Goal: Feedback & Contribution: Submit feedback/report problem

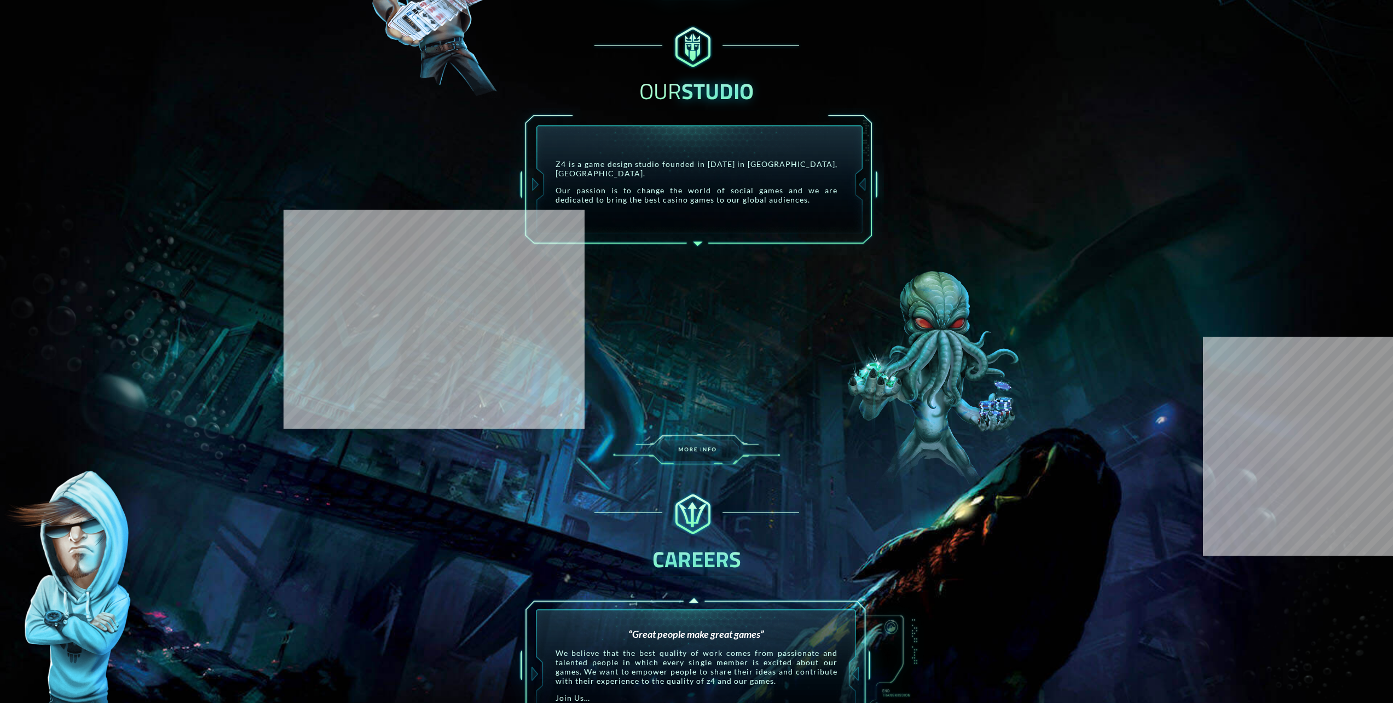
scroll to position [1204, 0]
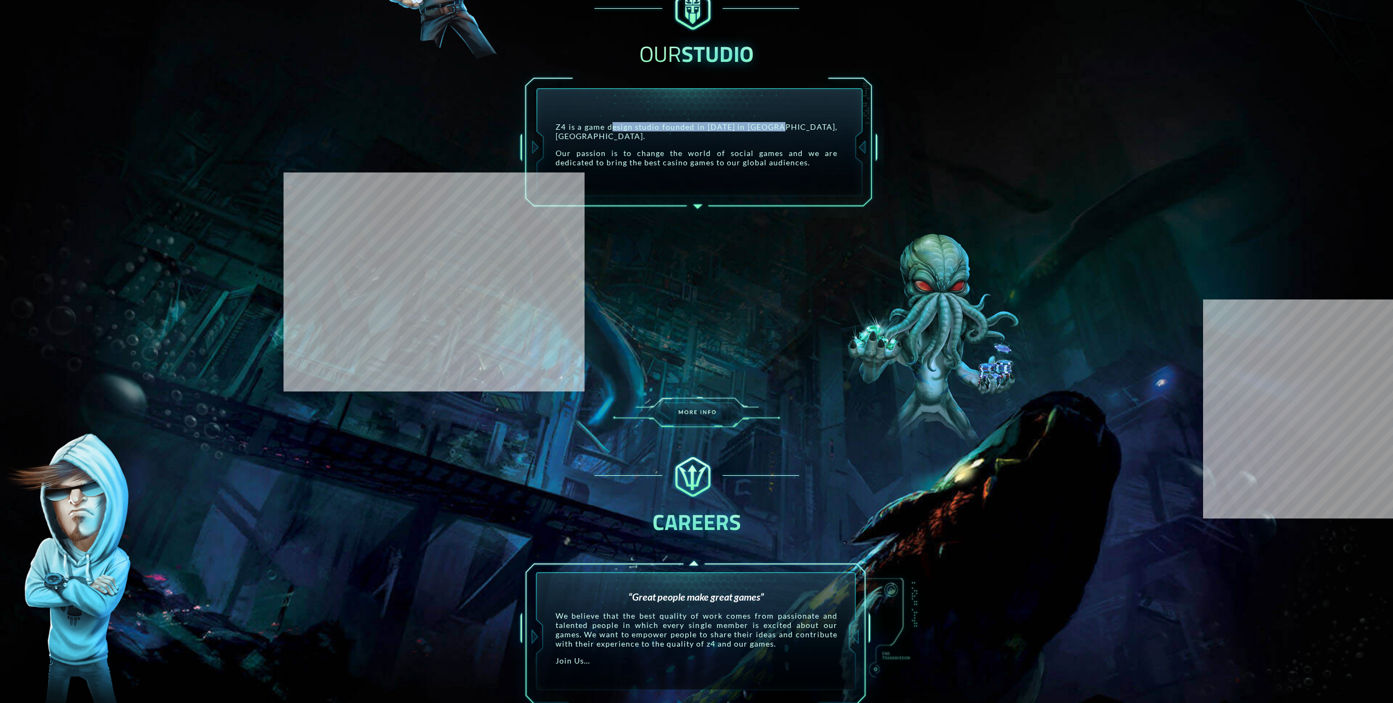
drag, startPoint x: 610, startPoint y: 128, endPoint x: 771, endPoint y: 130, distance: 161.4
click at [771, 130] on p "Z4 is a game design studio founded in [DATE] in [GEOGRAPHIC_DATA], [GEOGRAPHIC_…" at bounding box center [696, 131] width 282 height 19
drag, startPoint x: 771, startPoint y: 130, endPoint x: 656, endPoint y: 125, distance: 115.5
click at [656, 126] on p "Z4 is a game design studio founded in 2012 in Las Vegas, USA." at bounding box center [696, 131] width 282 height 19
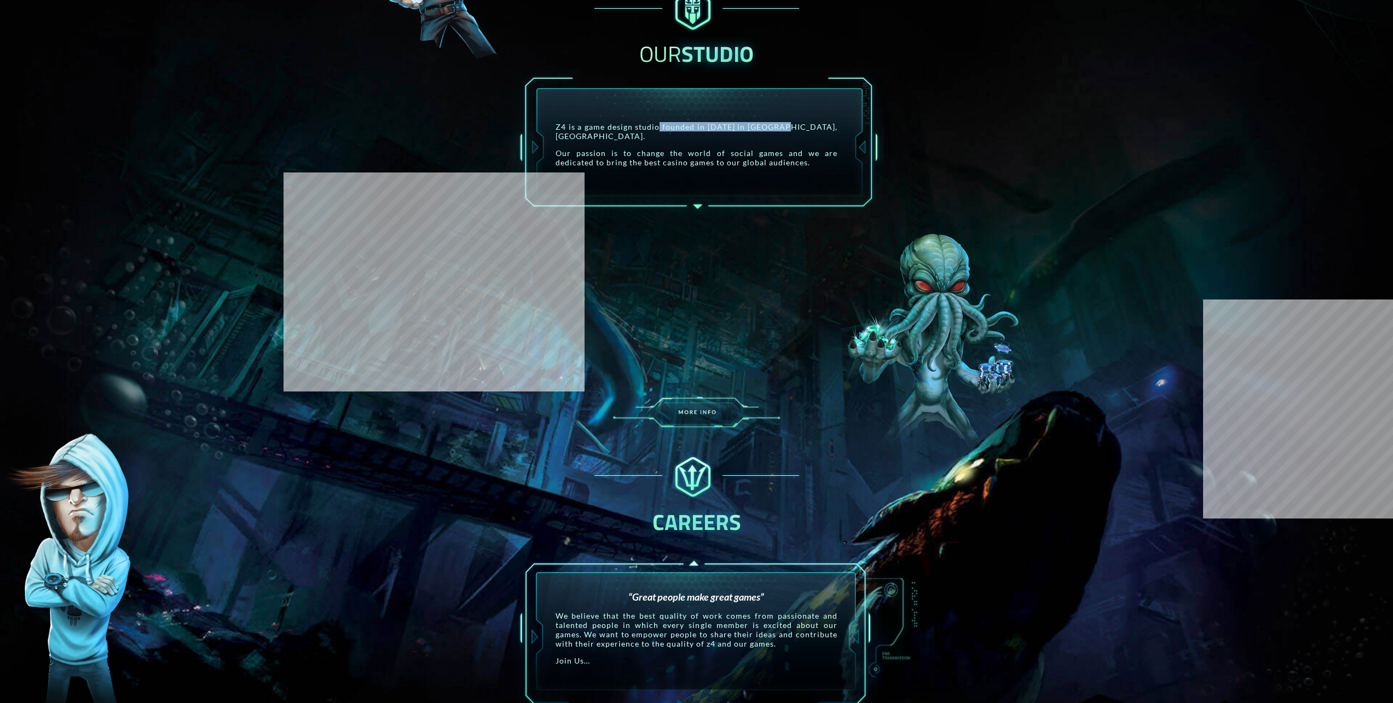
click at [654, 125] on p "Z4 is a game design studio founded in 2012 in Las Vegas, USA." at bounding box center [696, 131] width 282 height 19
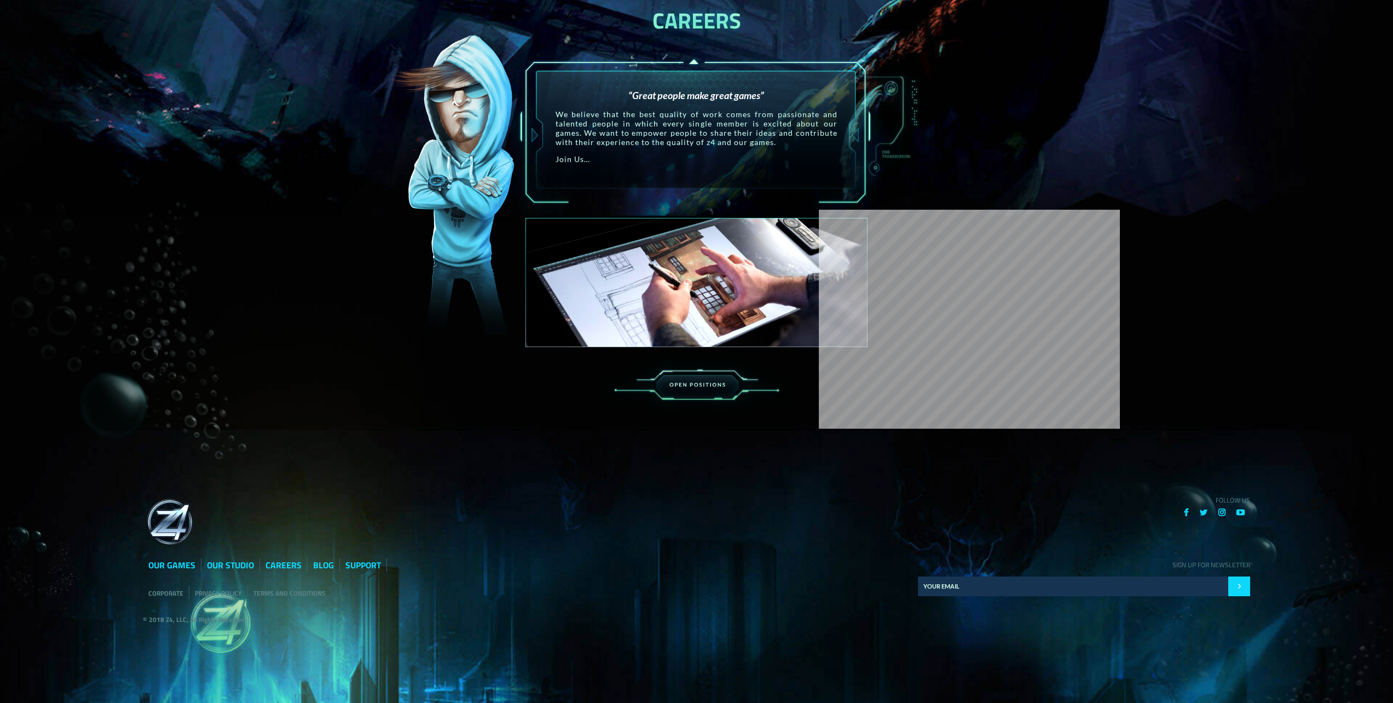
scroll to position [1715, 0]
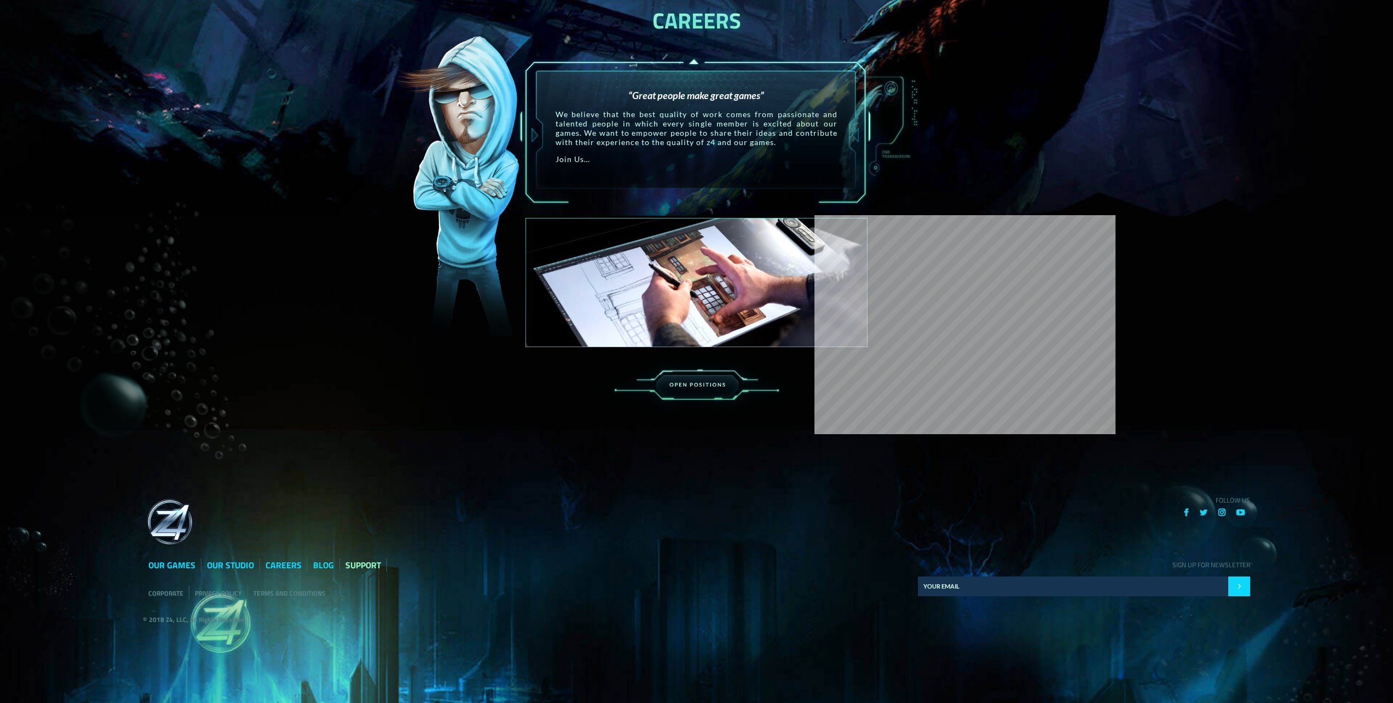
click at [357, 566] on link "SUPPORT" at bounding box center [363, 564] width 36 height 13
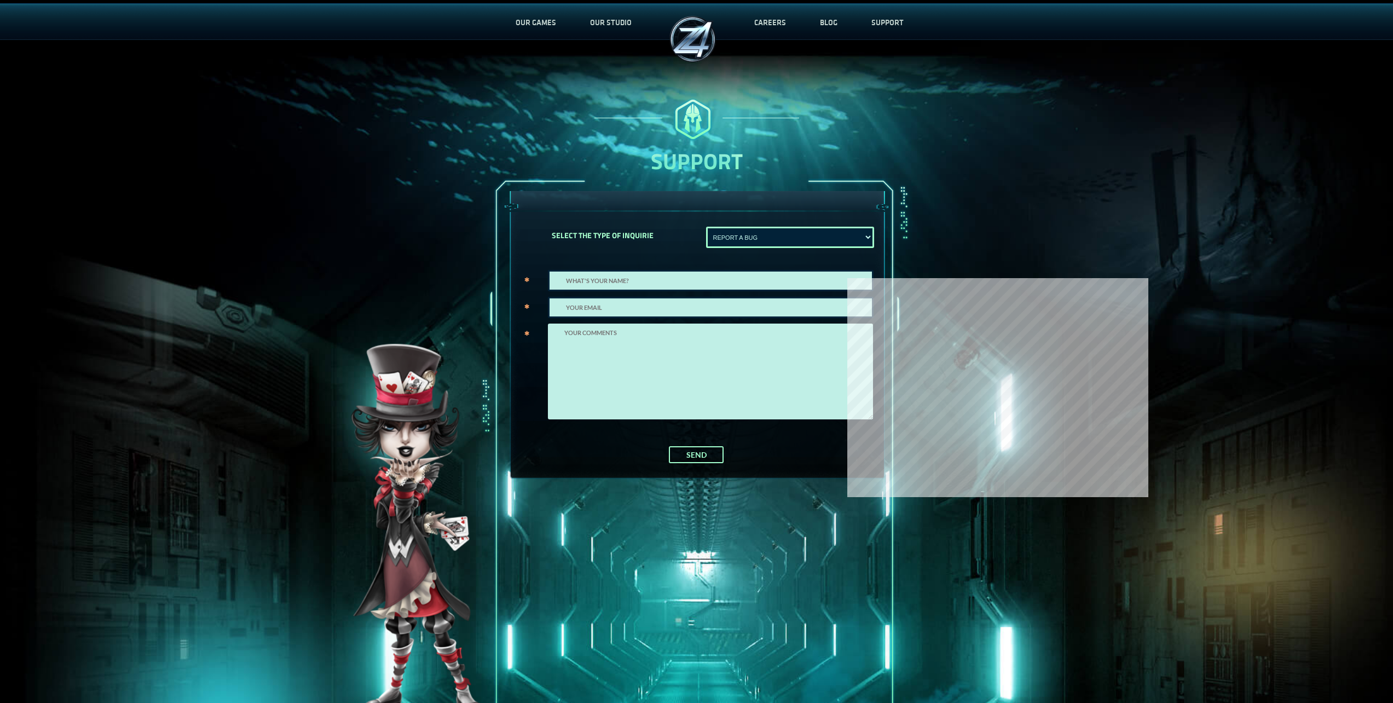
click at [653, 283] on input "text" at bounding box center [711, 280] width 326 height 21
click at [747, 233] on select "REPORT A BUG Show error Not Show message" at bounding box center [790, 237] width 168 height 21
click at [706, 227] on select "REPORT A BUG Show error Not Show message" at bounding box center [790, 237] width 168 height 21
click at [660, 275] on input "text" at bounding box center [711, 280] width 326 height 21
drag, startPoint x: 638, startPoint y: 279, endPoint x: 486, endPoint y: 274, distance: 151.7
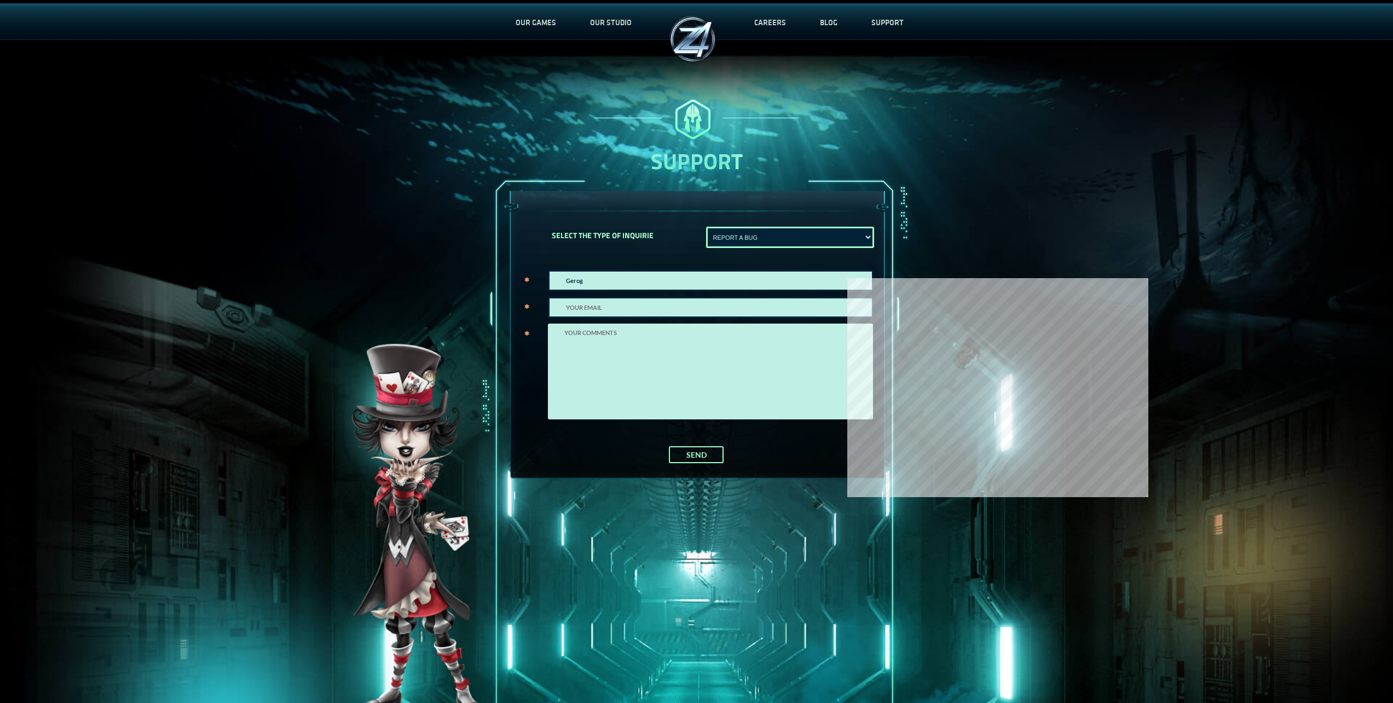
click at [488, 274] on div "SELECT THE TYPE OF INQUIRIE REPORT A BUG Show error Not Show message Gerog Send…" at bounding box center [696, 471] width 431 height 586
type input "Georg"
type input "boss.man.112@outlook.com"
click at [603, 339] on textarea at bounding box center [710, 371] width 325 height 96
type textarea "T"
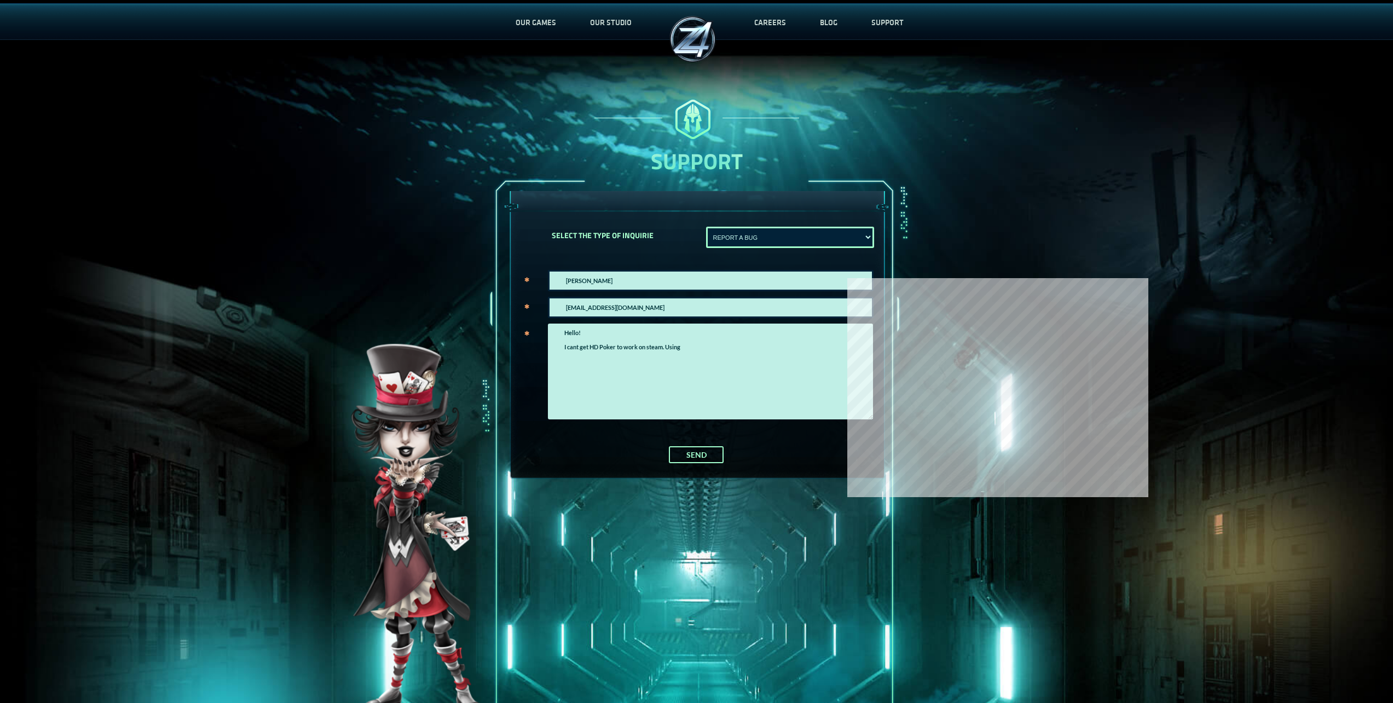
click at [659, 302] on input "boss.man.112@outlook.com" at bounding box center [711, 307] width 326 height 21
click at [825, 349] on textarea "Hello! I cant get HD Poker to work on steam. Using" at bounding box center [710, 371] width 325 height 96
click at [526, 306] on icon at bounding box center [526, 306] width 5 height 6
click at [710, 335] on textarea "Hello! I cant get HD Poker to work on steam. Using" at bounding box center [710, 371] width 325 height 96
click at [711, 341] on textarea "Hello! I cant get HD Poker to work on steam. Using" at bounding box center [710, 371] width 325 height 96
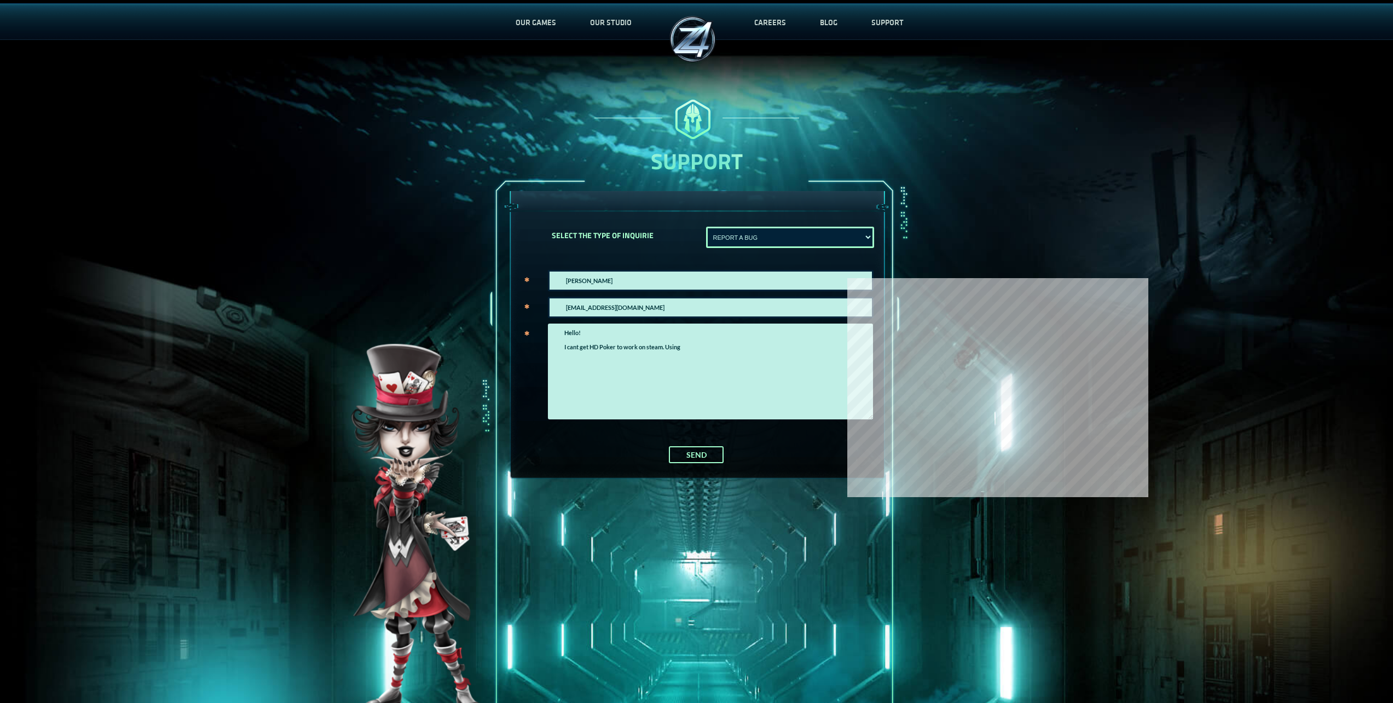
click at [710, 350] on textarea "Hello! I cant get HD Poker to work on steam. Using" at bounding box center [710, 371] width 325 height 96
click at [608, 387] on textarea "Hello! I cant get HD Poker to work on steam. The startup screen is offset and i…" at bounding box center [710, 371] width 325 height 96
click at [588, 334] on textarea "Hello! I cant get HD Poker to work on steam. The startup screen is offset and i…" at bounding box center [710, 371] width 325 height 96
click at [594, 385] on textarea "Hello! I cant get HD Poker to work on steam. The startup screen is offset and i…" at bounding box center [710, 371] width 325 height 96
click at [598, 389] on textarea "Hello! I cant get HD Poker to work on steam. The startup screen is offset and i…" at bounding box center [710, 371] width 325 height 96
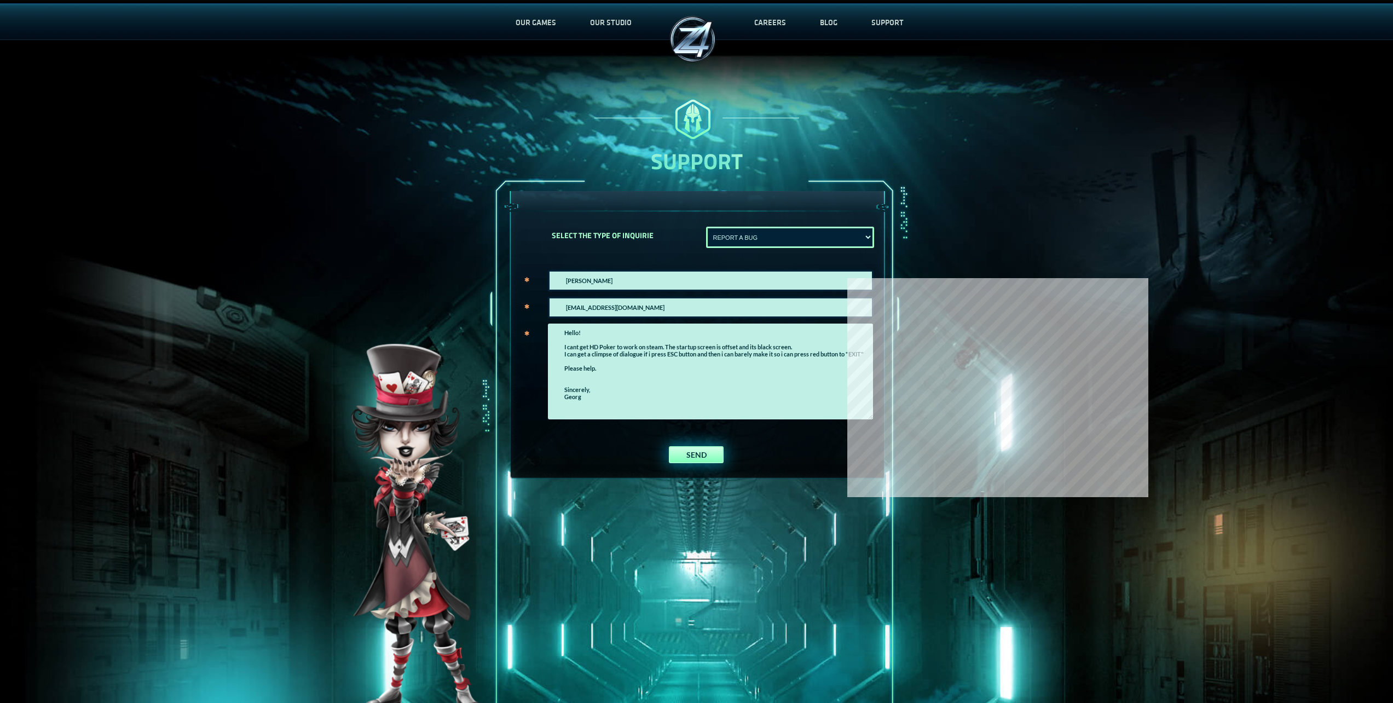
type textarea "Hello! I cant get HD Poker to work on steam. The startup screen is offset and i…"
click at [695, 454] on button "SEND" at bounding box center [696, 454] width 55 height 17
click at [761, 237] on select "REPORT A BUG Show error Not Show message" at bounding box center [790, 237] width 168 height 21
click at [706, 227] on select "REPORT A BUG Show error Not Show message" at bounding box center [790, 237] width 168 height 21
click at [747, 240] on select "REPORT A BUG Show error Not Show message" at bounding box center [790, 237] width 168 height 21
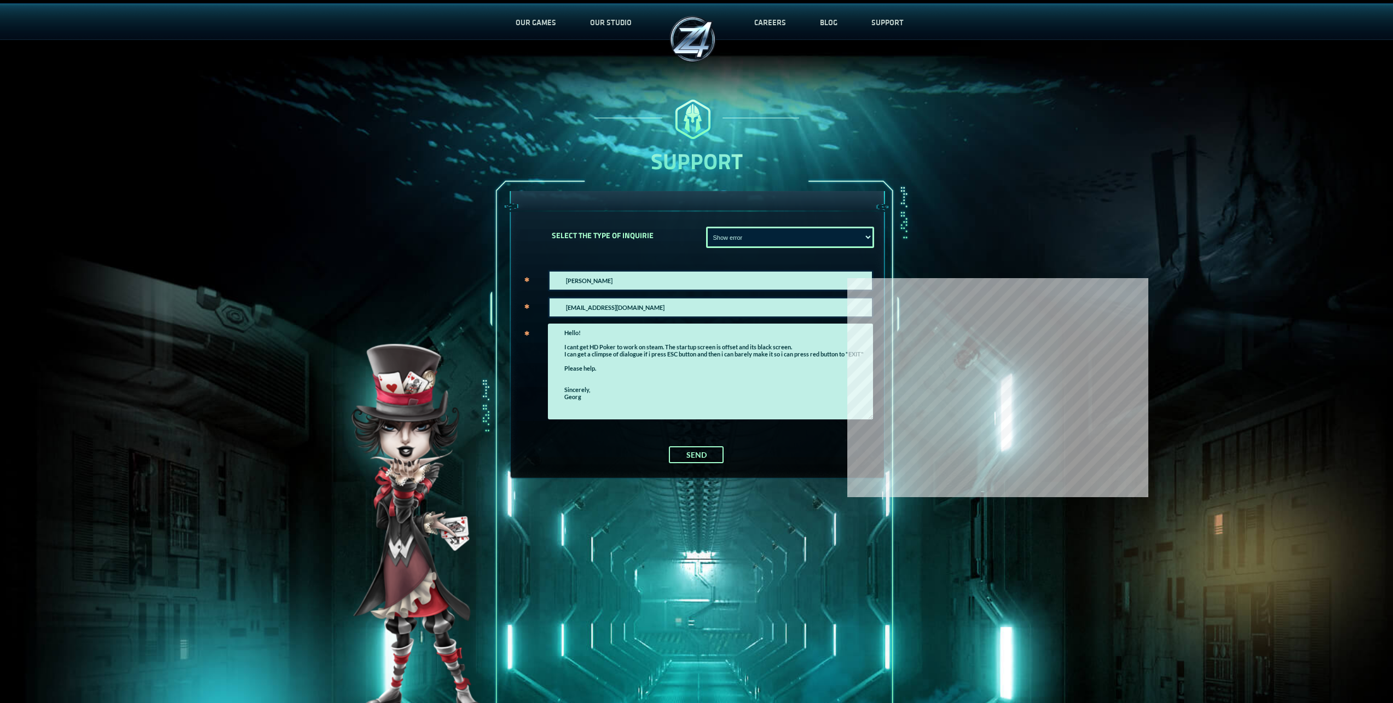
select select "Not Show message"
click at [706, 227] on select "REPORT A BUG Show error Not Show message" at bounding box center [790, 237] width 168 height 21
click at [746, 238] on select "REPORT A BUG Show error Not Show message" at bounding box center [790, 237] width 168 height 21
click at [706, 227] on select "REPORT A BUG Show error Not Show message" at bounding box center [790, 237] width 168 height 21
click at [724, 263] on div "Georg boss.man.112@outlook.com Hello! I cant get HD Poker to work on steam. The…" at bounding box center [696, 345] width 375 height 179
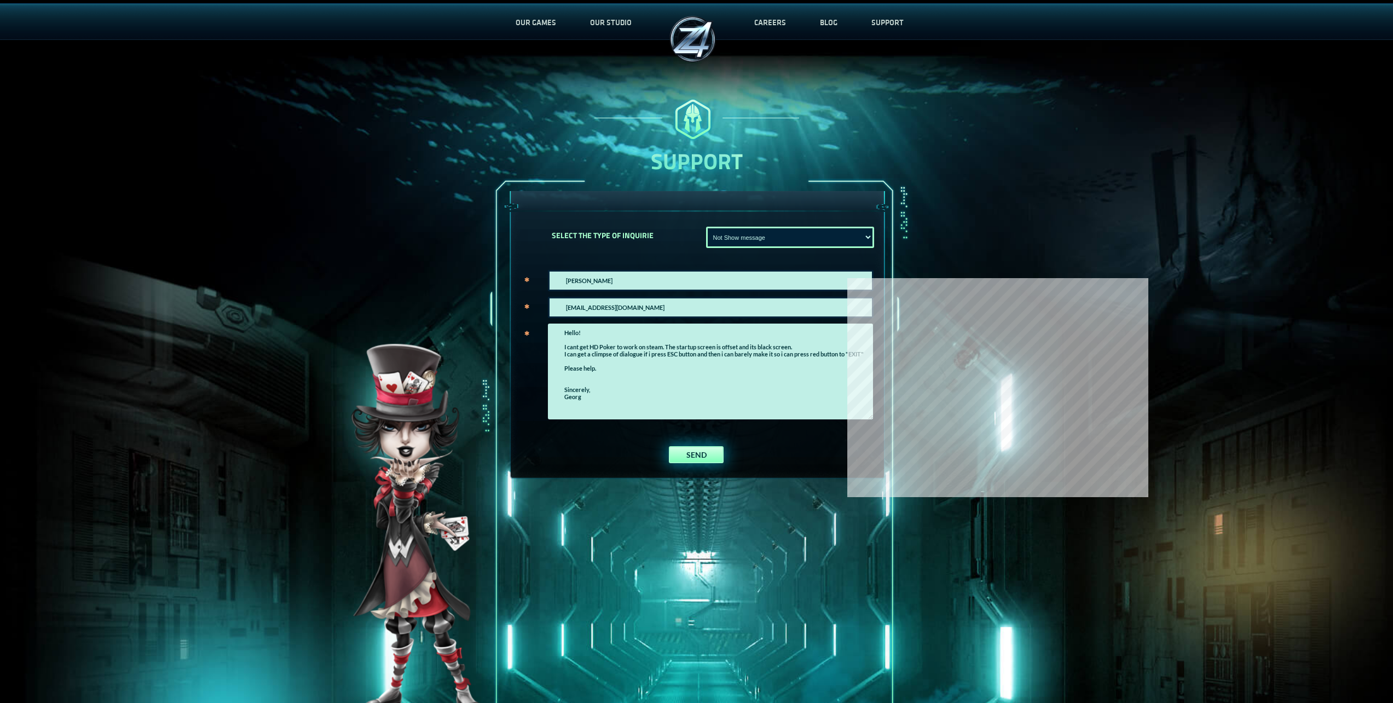
click at [706, 448] on button "SEND" at bounding box center [696, 454] width 55 height 17
click at [691, 35] on img at bounding box center [692, 39] width 55 height 55
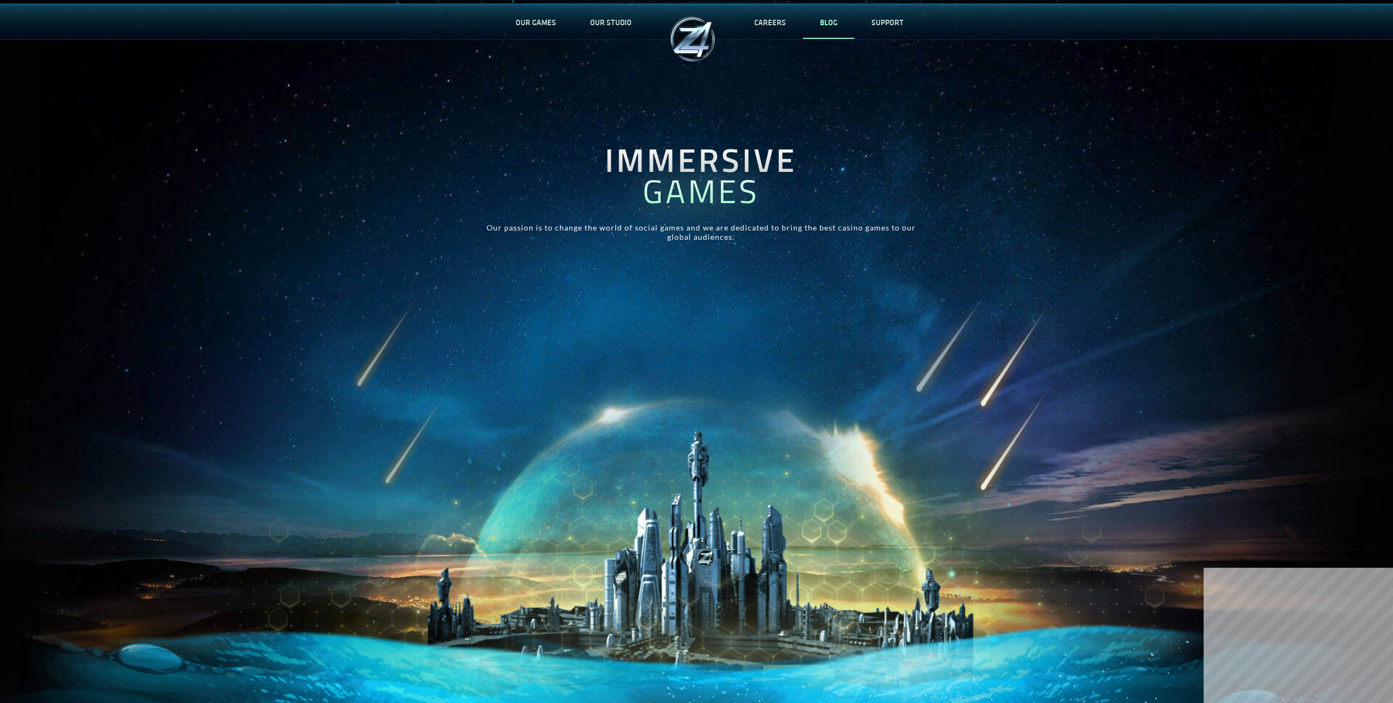
click at [833, 21] on link "BLOG" at bounding box center [828, 22] width 51 height 36
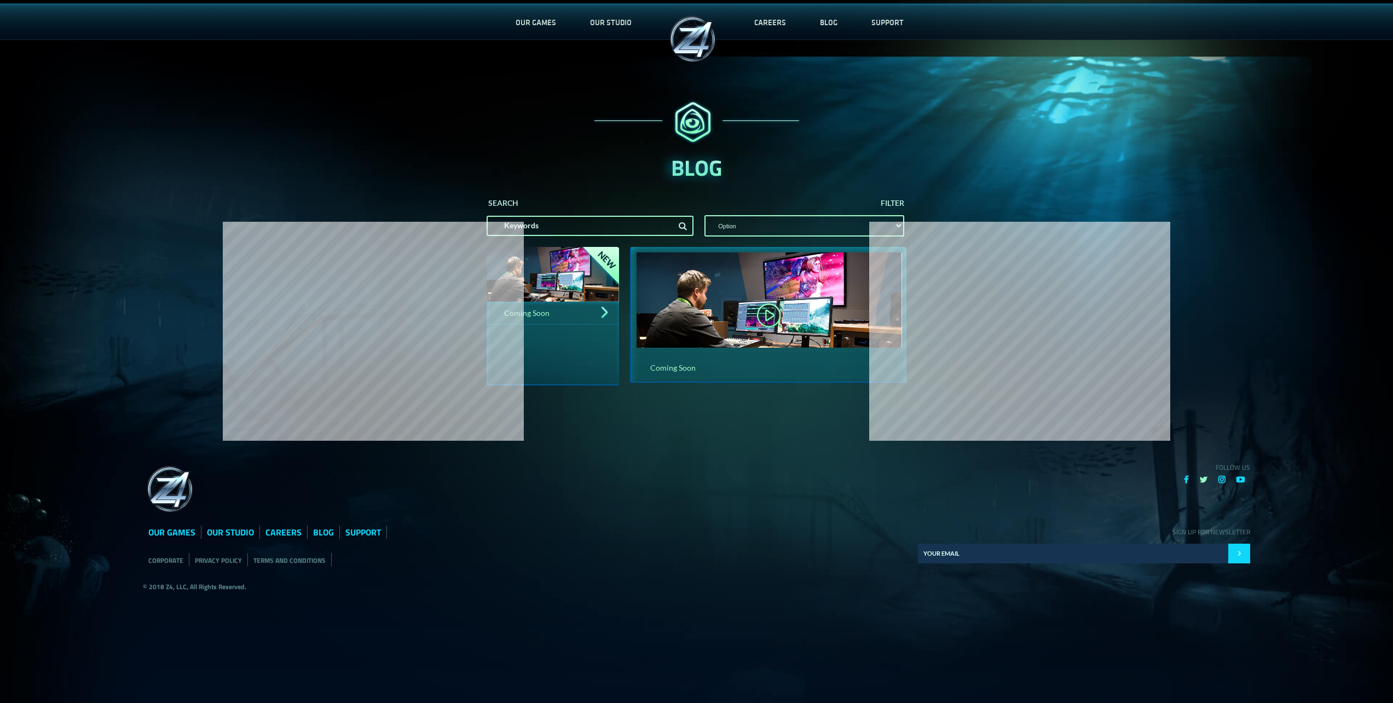
click at [1201, 481] on icon at bounding box center [1203, 479] width 8 height 8
click at [1187, 482] on icon at bounding box center [1186, 479] width 5 height 8
click at [601, 21] on link "OUR STUDIO" at bounding box center [611, 22] width 76 height 36
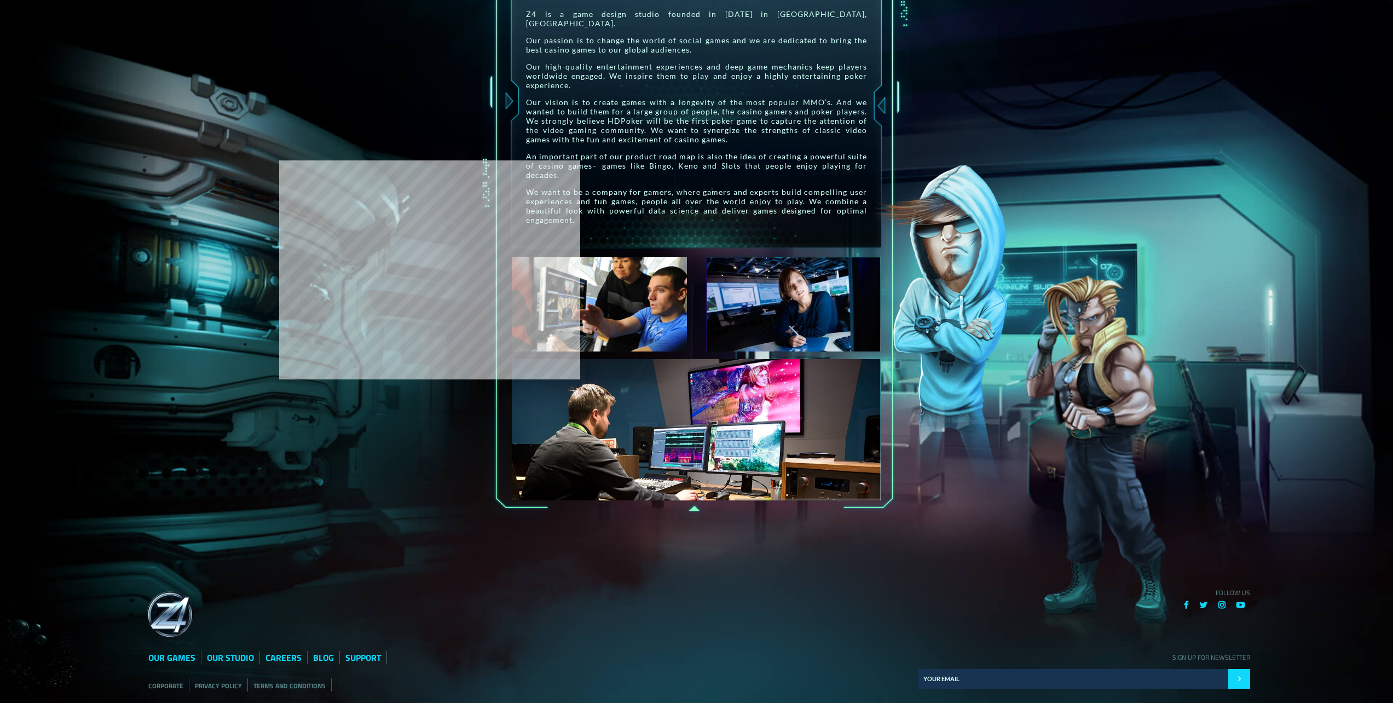
scroll to position [295, 0]
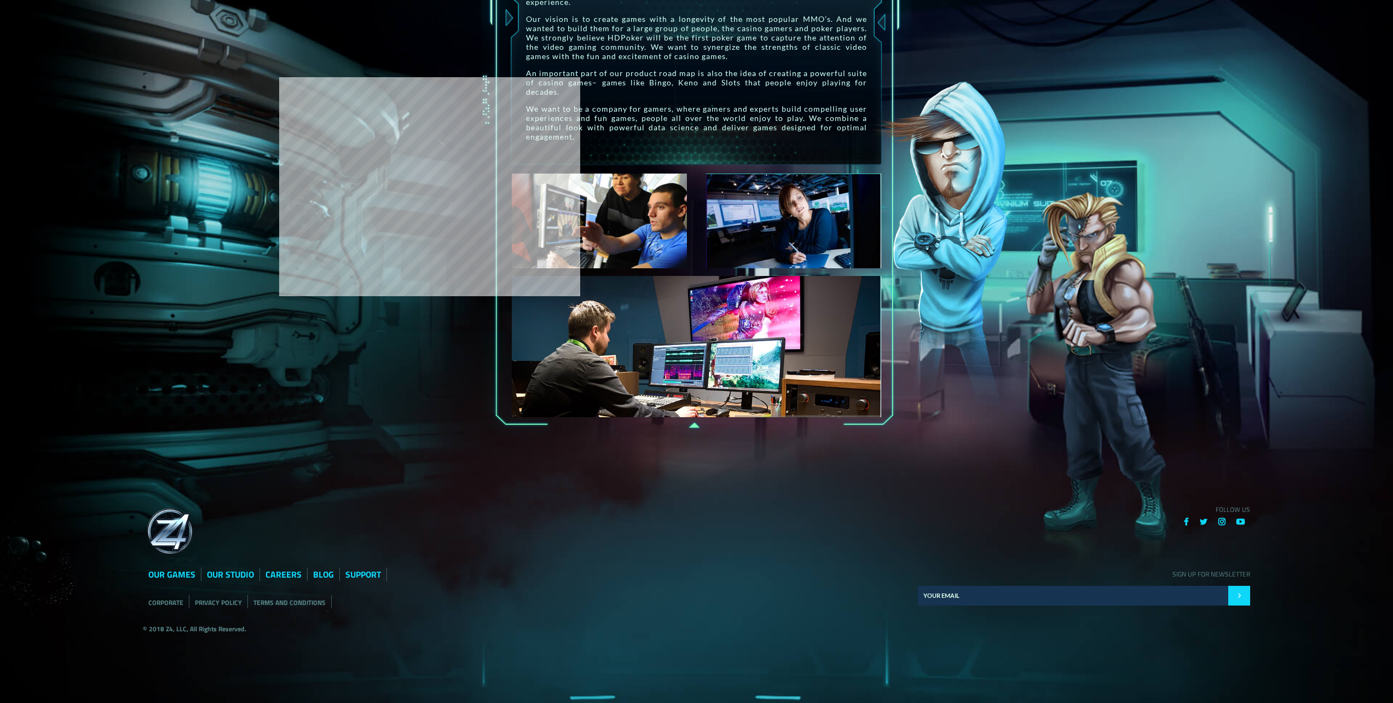
click at [787, 219] on img at bounding box center [793, 220] width 175 height 95
click at [623, 217] on img at bounding box center [599, 220] width 175 height 95
click at [700, 308] on img at bounding box center [696, 346] width 369 height 141
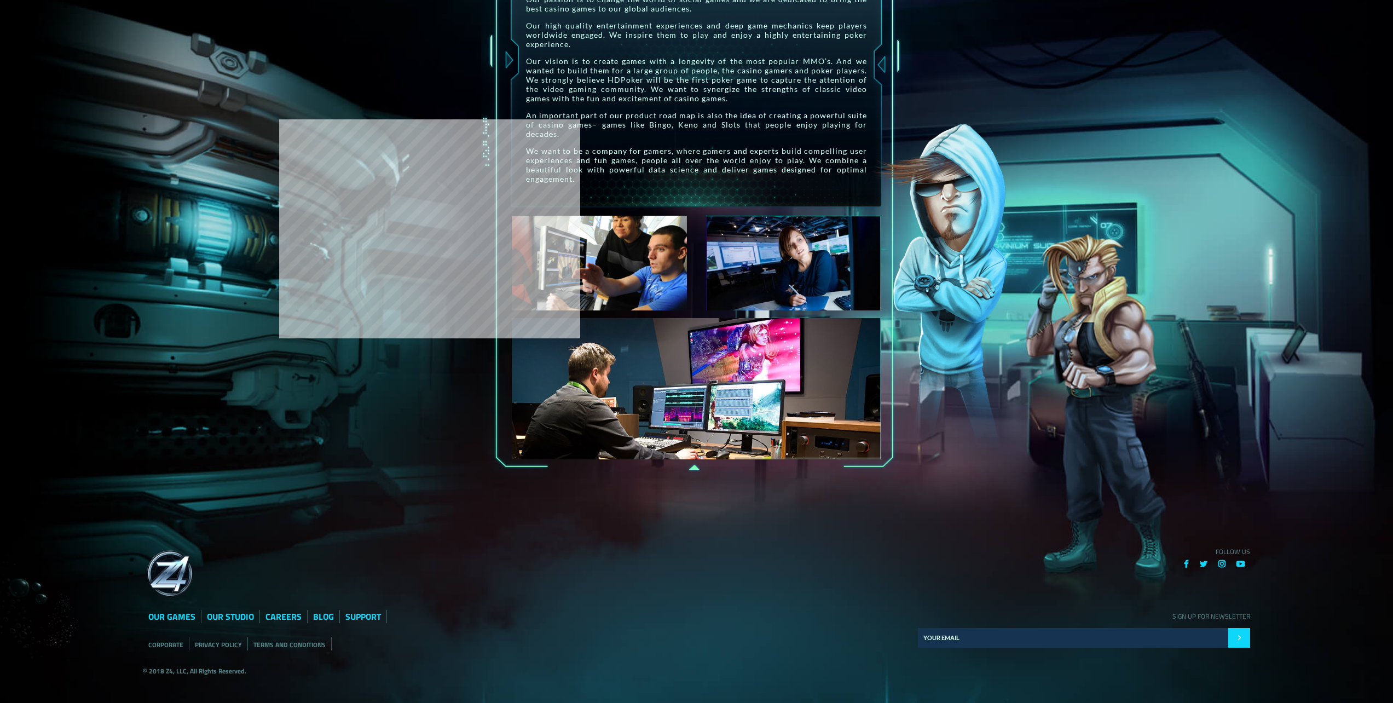
scroll to position [0, 0]
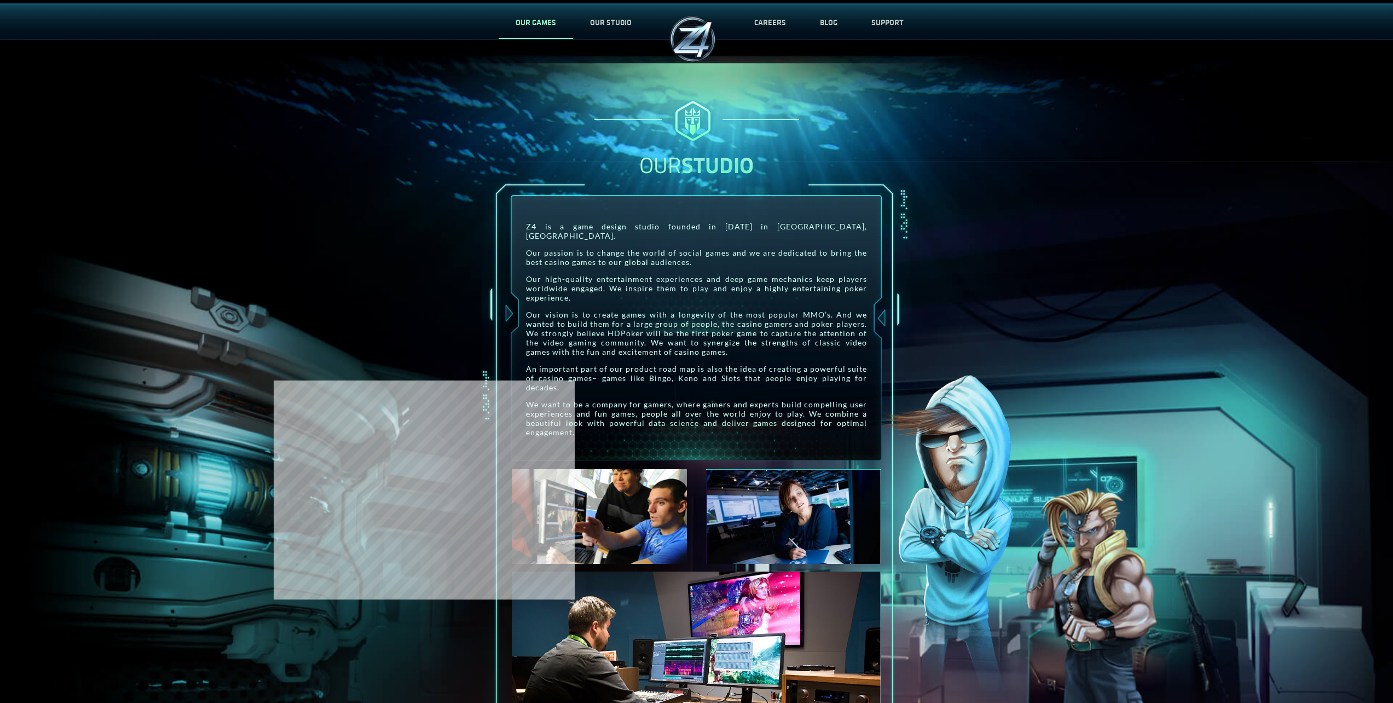
click at [544, 25] on link "OUR GAMES" at bounding box center [535, 22] width 74 height 36
